Goal: Book appointment/travel/reservation

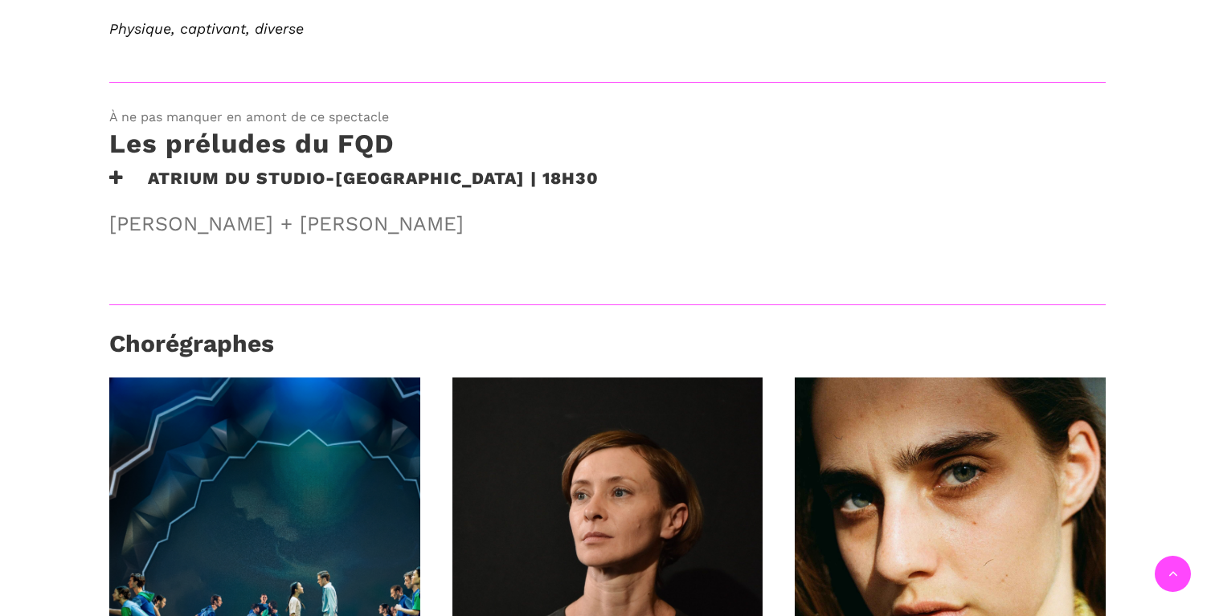
scroll to position [939, 0]
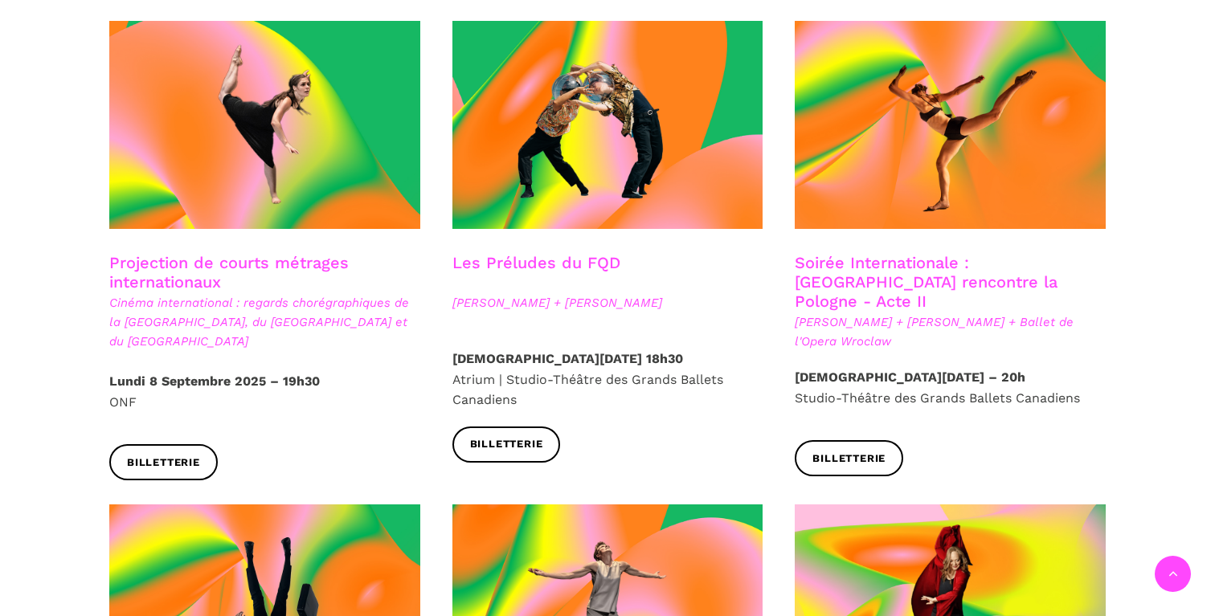
scroll to position [1328, 0]
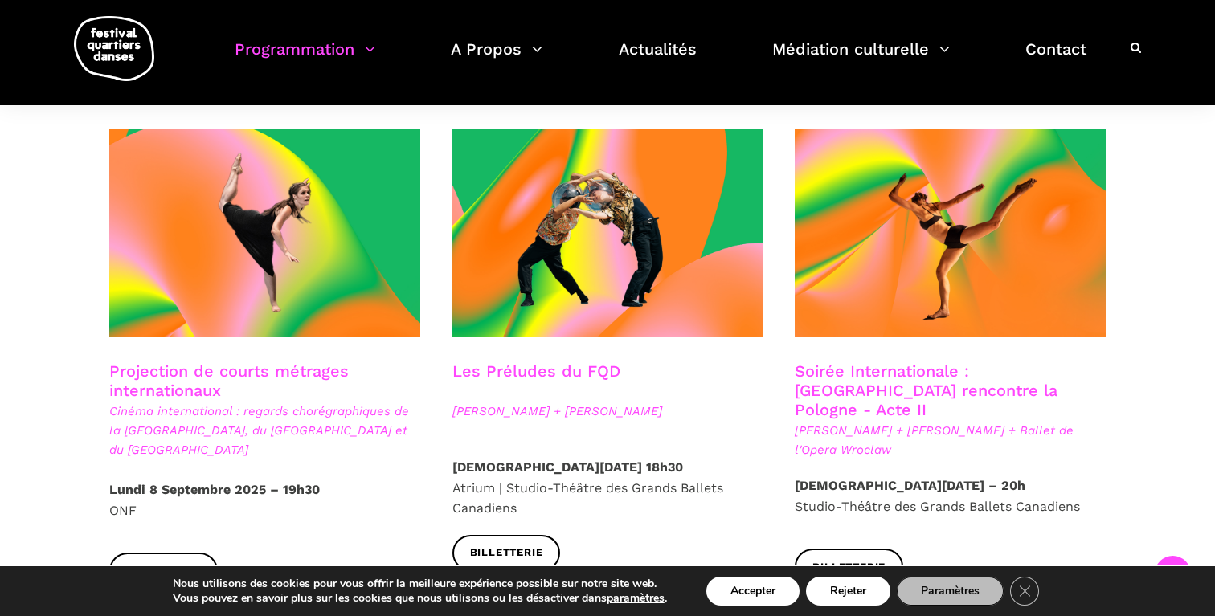
click at [184, 362] on h3 "Projection de courts métrages internationaux" at bounding box center [264, 382] width 311 height 40
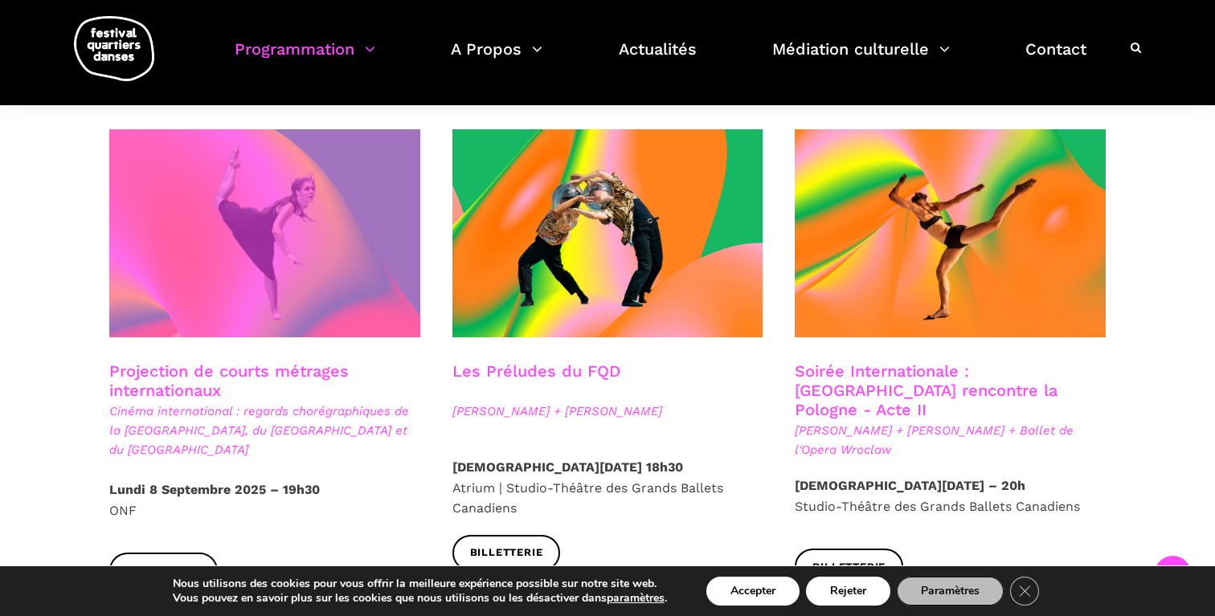
click at [244, 278] on span at bounding box center [264, 233] width 311 height 208
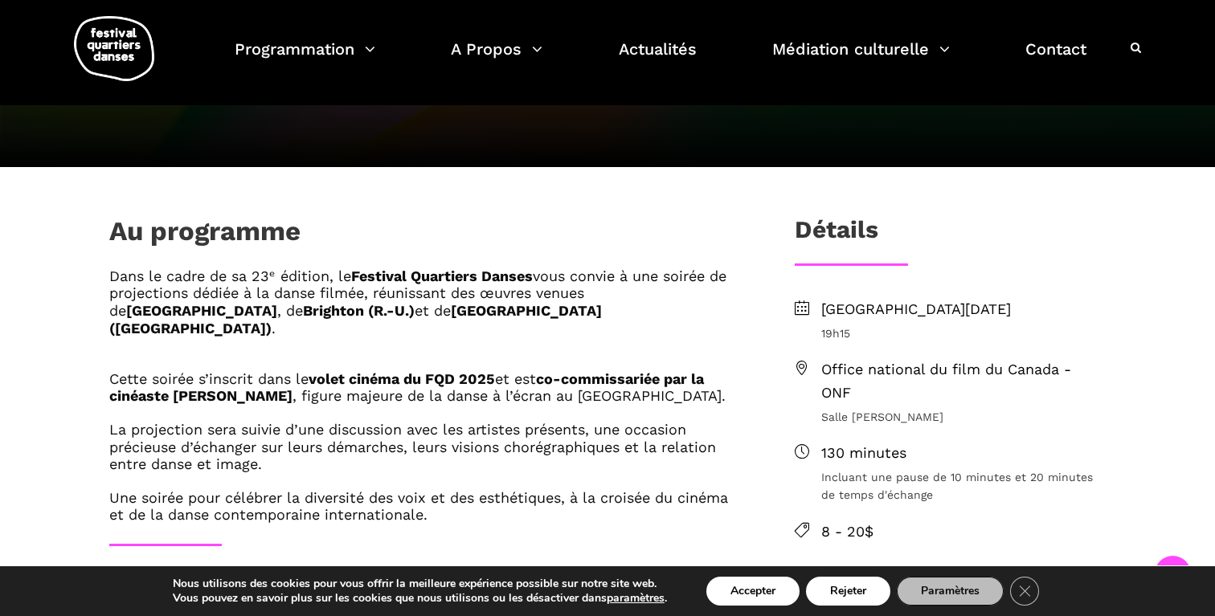
scroll to position [408, 0]
